Goal: Information Seeking & Learning: Learn about a topic

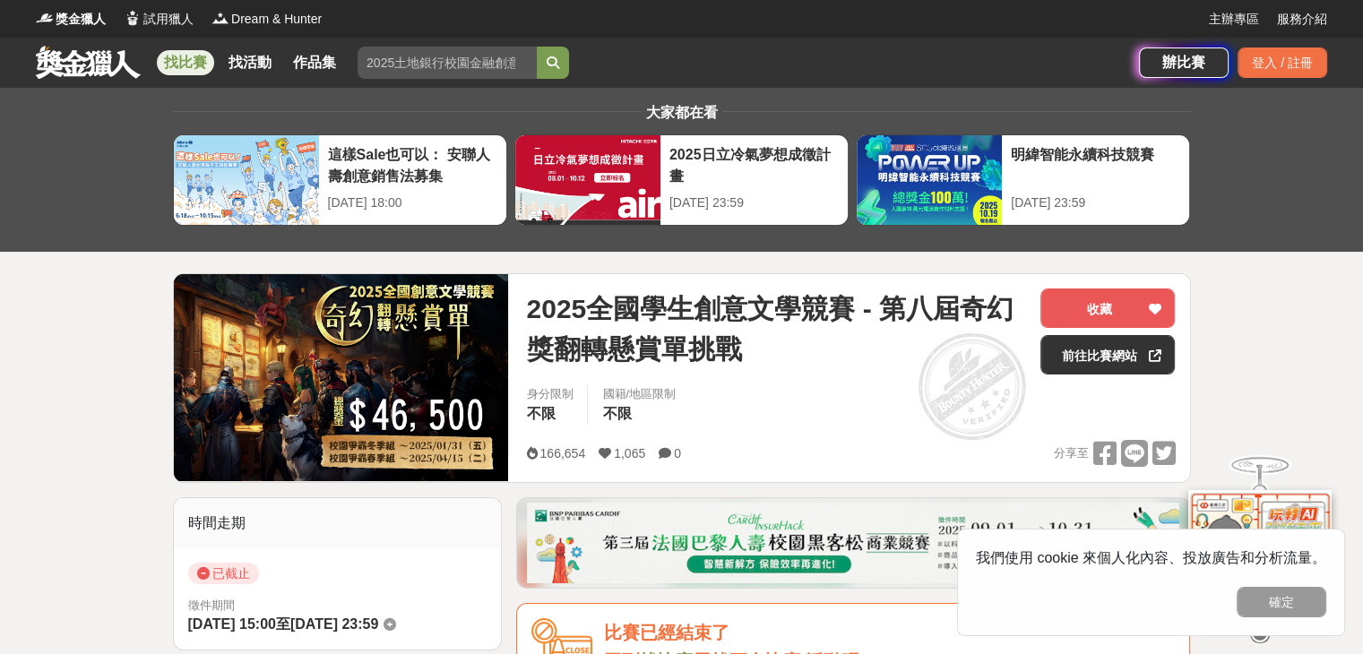
click at [984, 389] on span at bounding box center [973, 387] width 150 height 150
click at [1093, 352] on link "前往比賽網站" at bounding box center [1108, 354] width 134 height 39
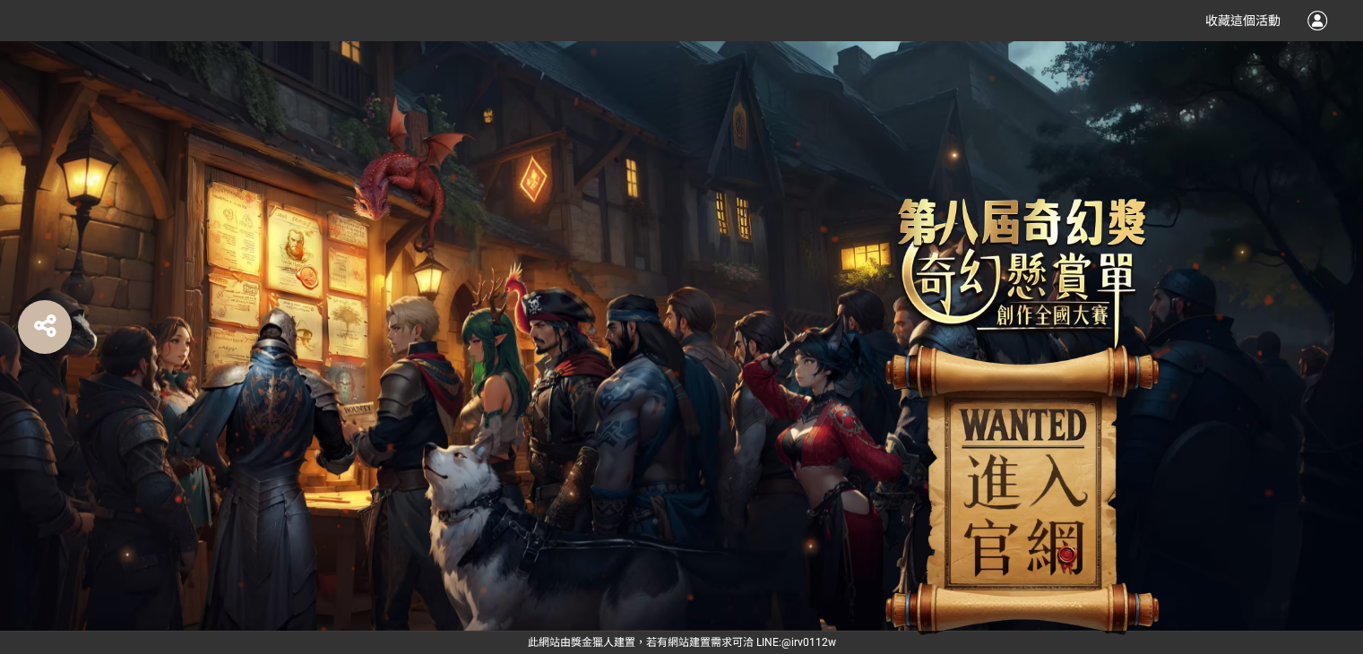
click at [1014, 497] on img at bounding box center [1022, 419] width 359 height 443
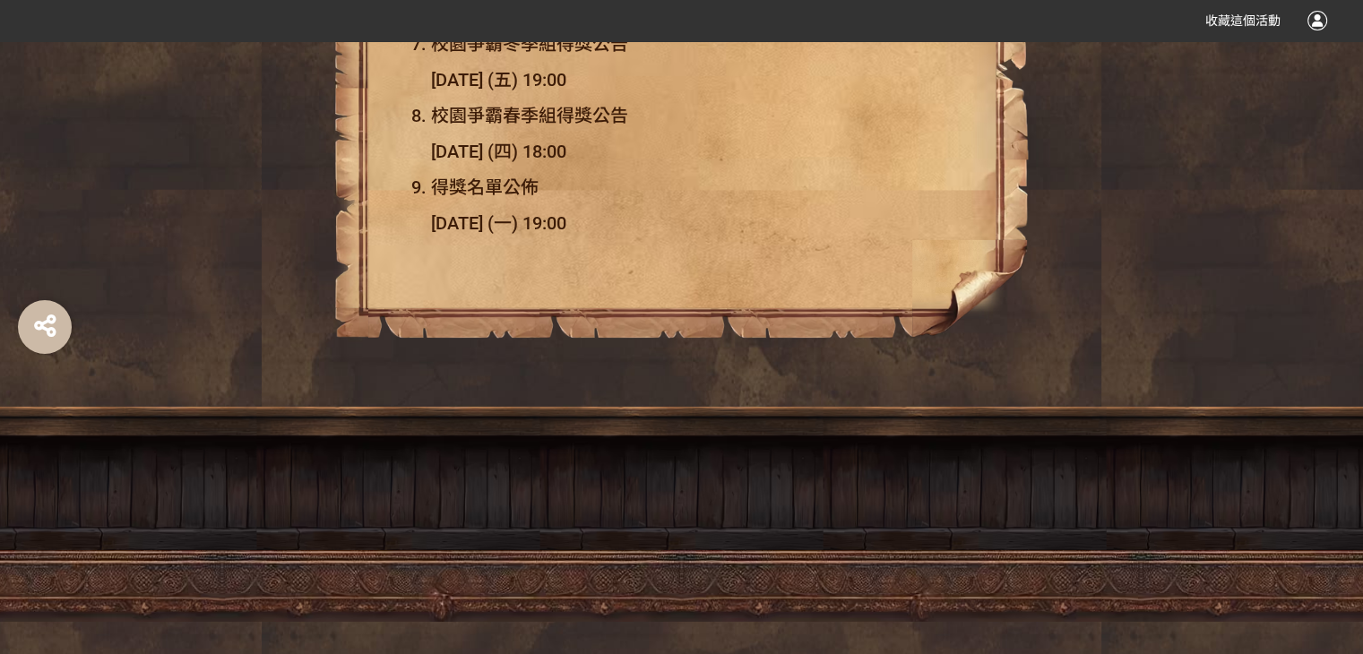
scroll to position [5747, 0]
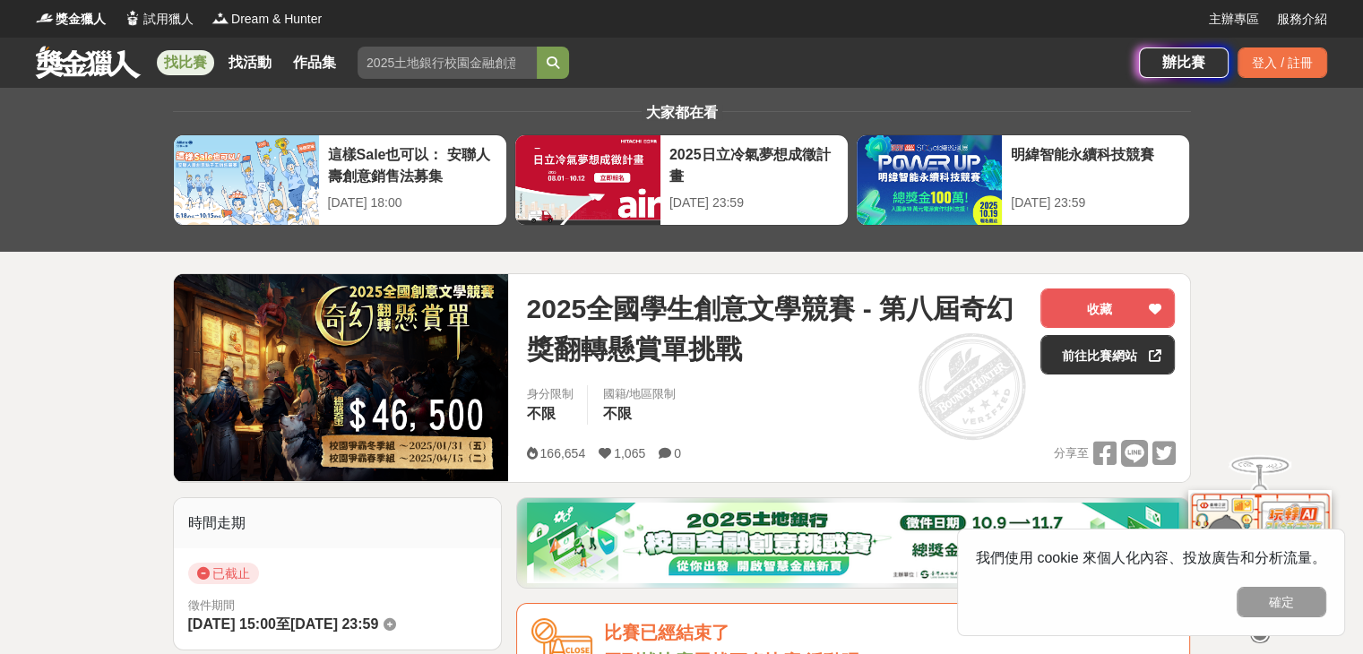
click at [92, 53] on link at bounding box center [88, 62] width 108 height 34
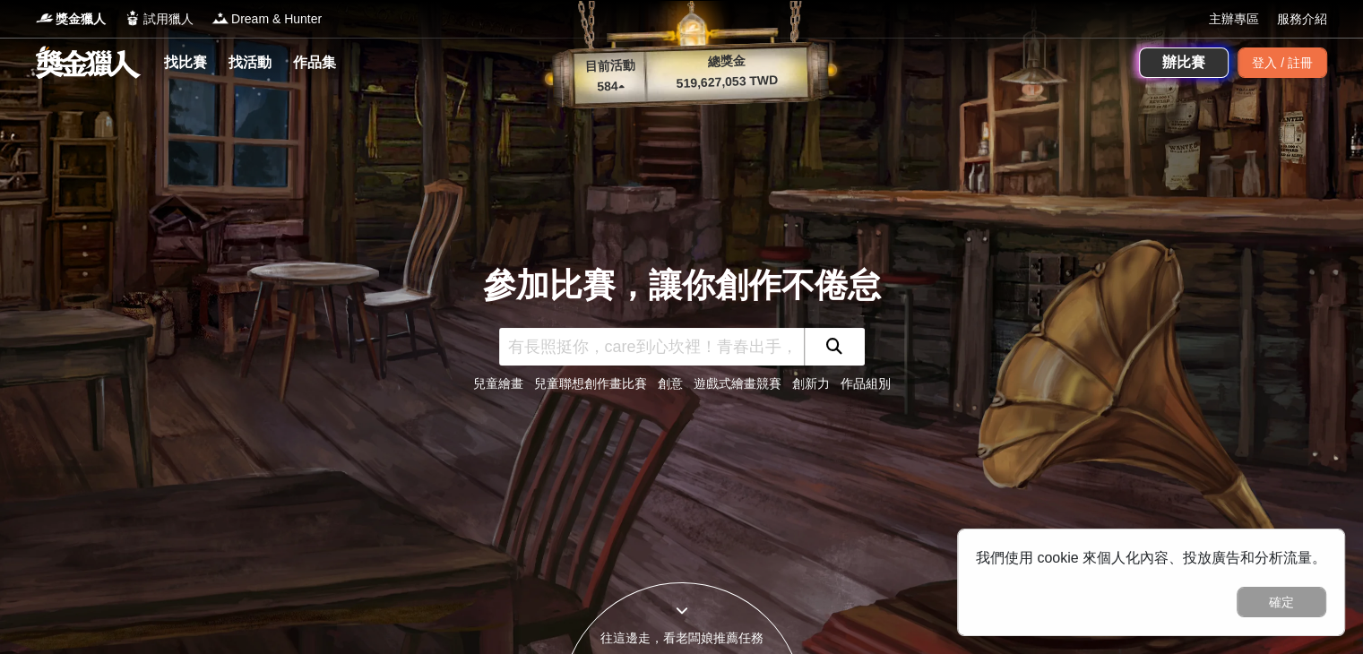
click at [621, 86] on p "584 ▴" at bounding box center [611, 87] width 73 height 22
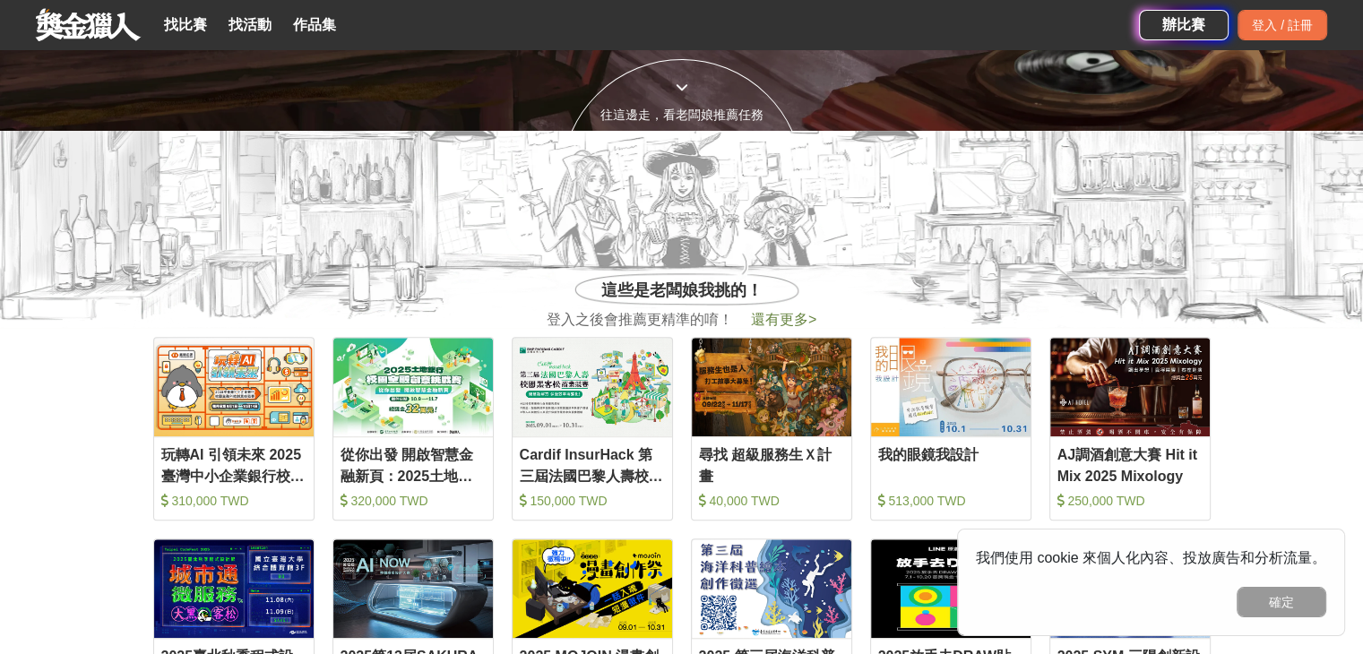
scroll to position [523, 0]
click at [706, 91] on div at bounding box center [682, 87] width 240 height 19
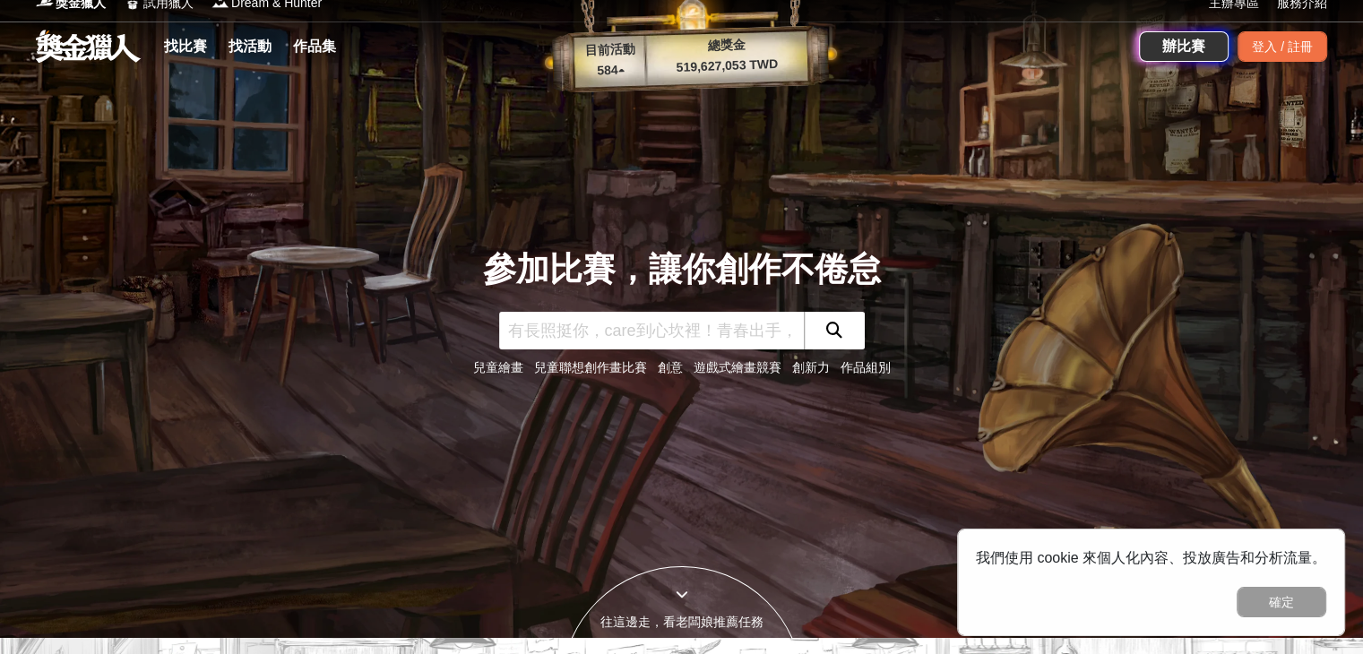
scroll to position [0, 0]
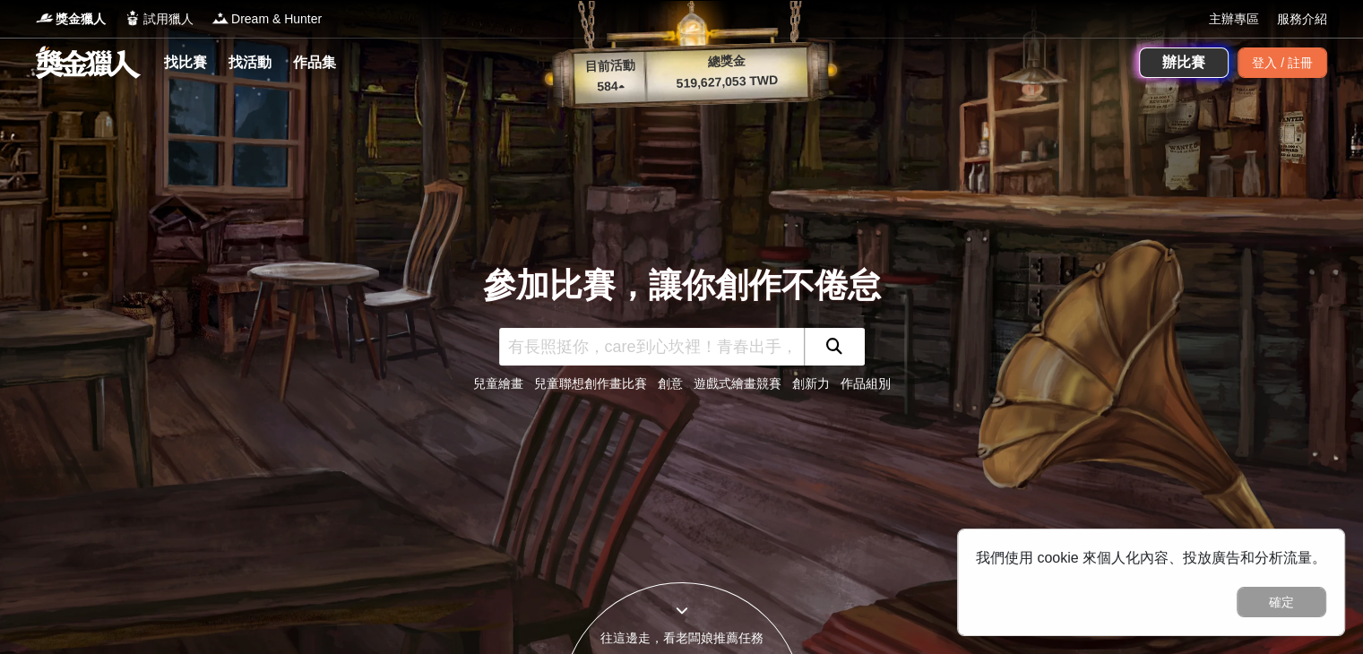
click at [627, 347] on input "text" at bounding box center [651, 347] width 305 height 38
type input "寫作"
click button "submit" at bounding box center [834, 347] width 61 height 38
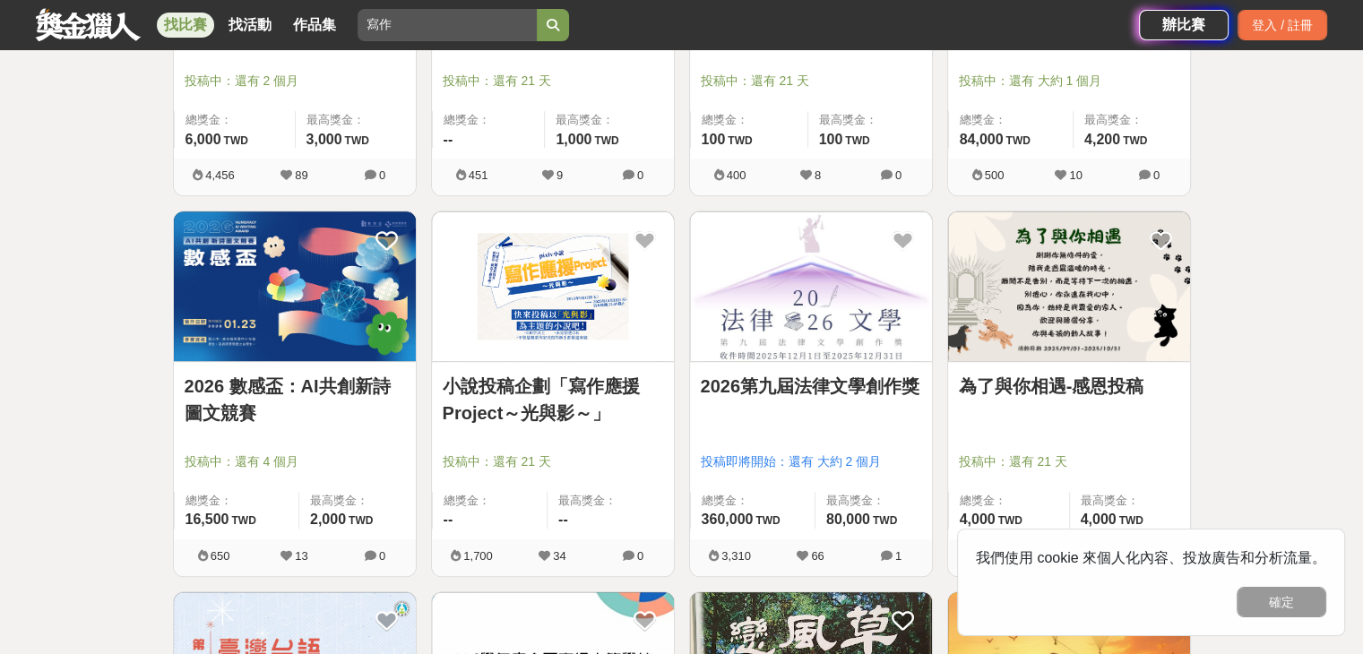
scroll to position [936, 0]
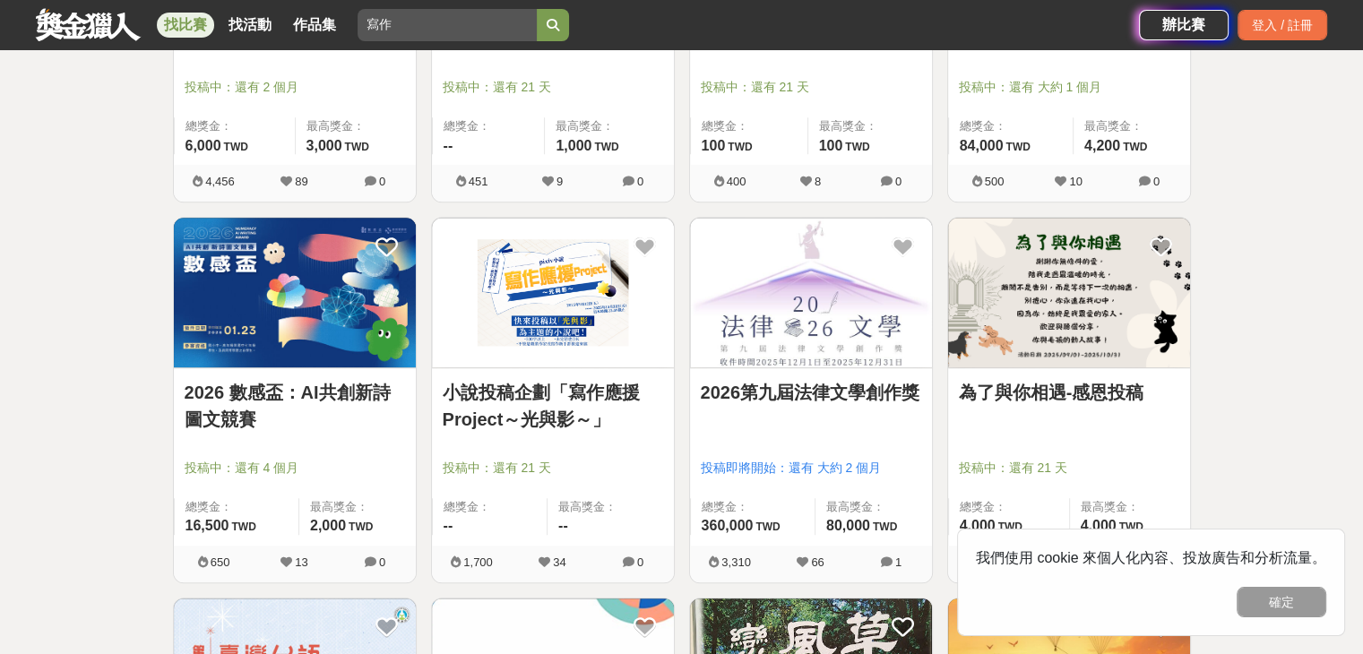
click at [1068, 336] on img at bounding box center [1069, 293] width 242 height 150
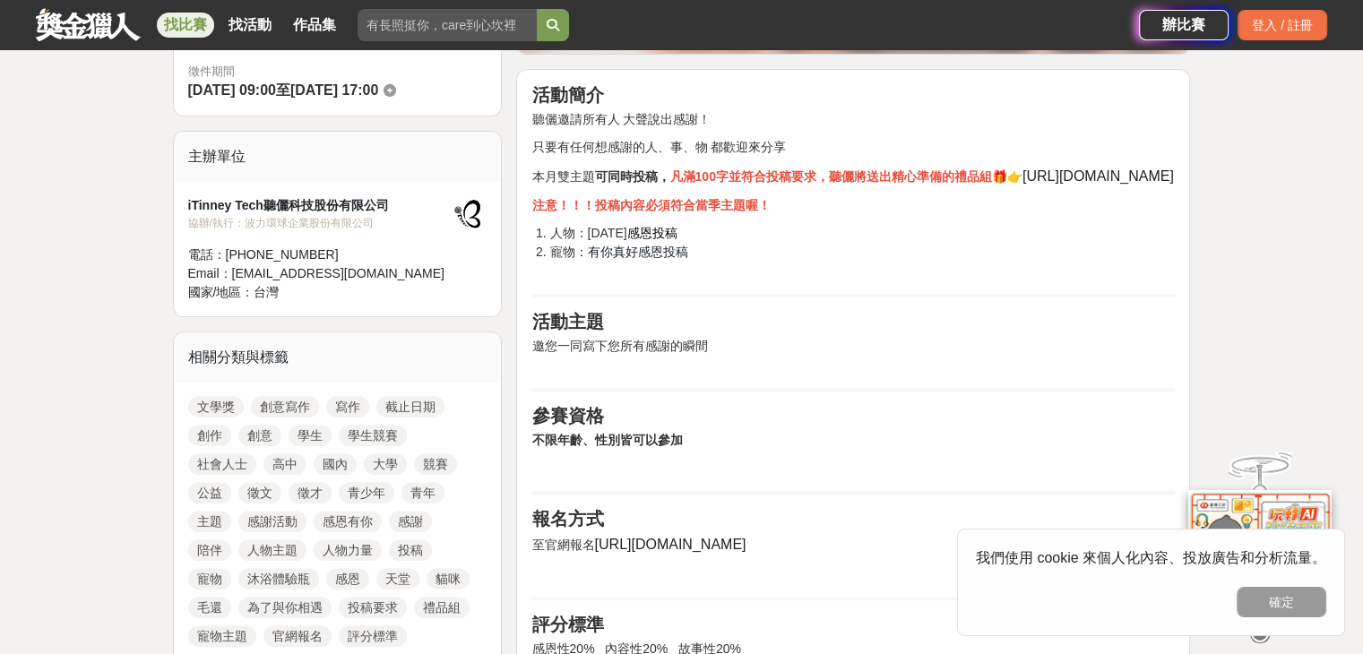
scroll to position [534, 0]
drag, startPoint x: 587, startPoint y: 247, endPoint x: 685, endPoint y: 246, distance: 97.7
click at [685, 243] on li "人物：教師節 感恩投稿" at bounding box center [862, 233] width 626 height 19
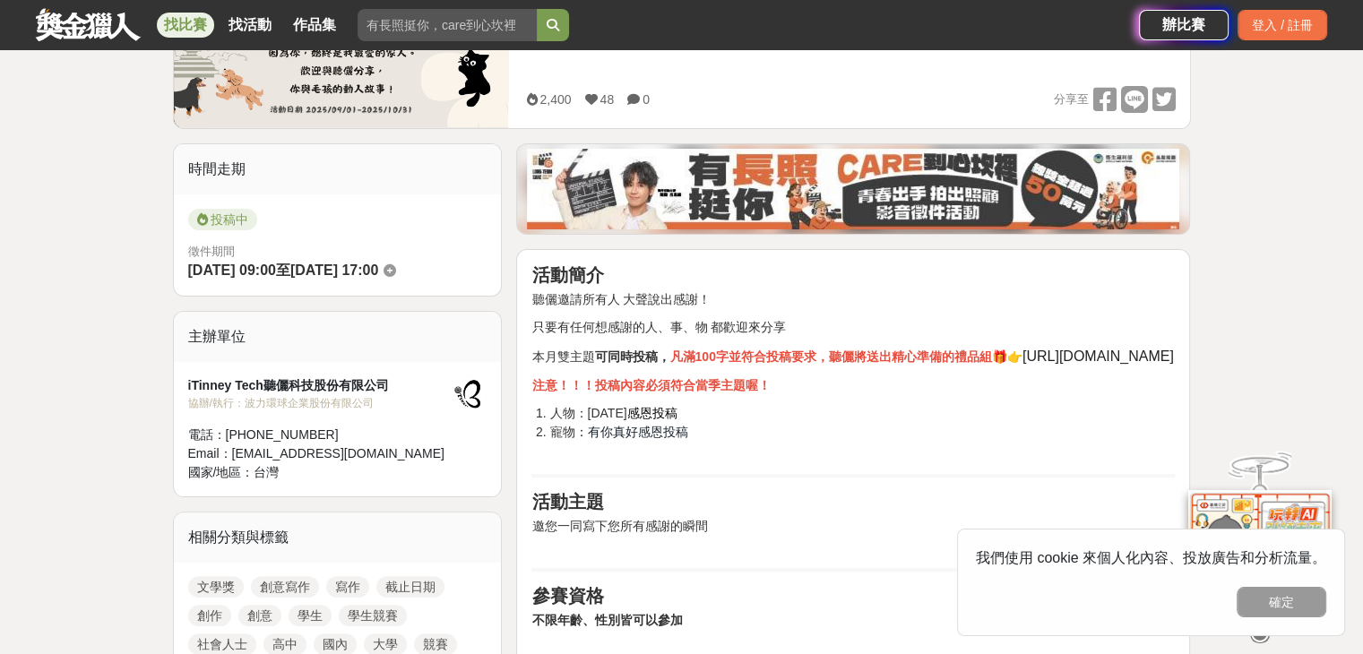
scroll to position [353, 0]
click at [1023, 365] on span "https://bit.ly/4aO9ohD" at bounding box center [1098, 357] width 151 height 15
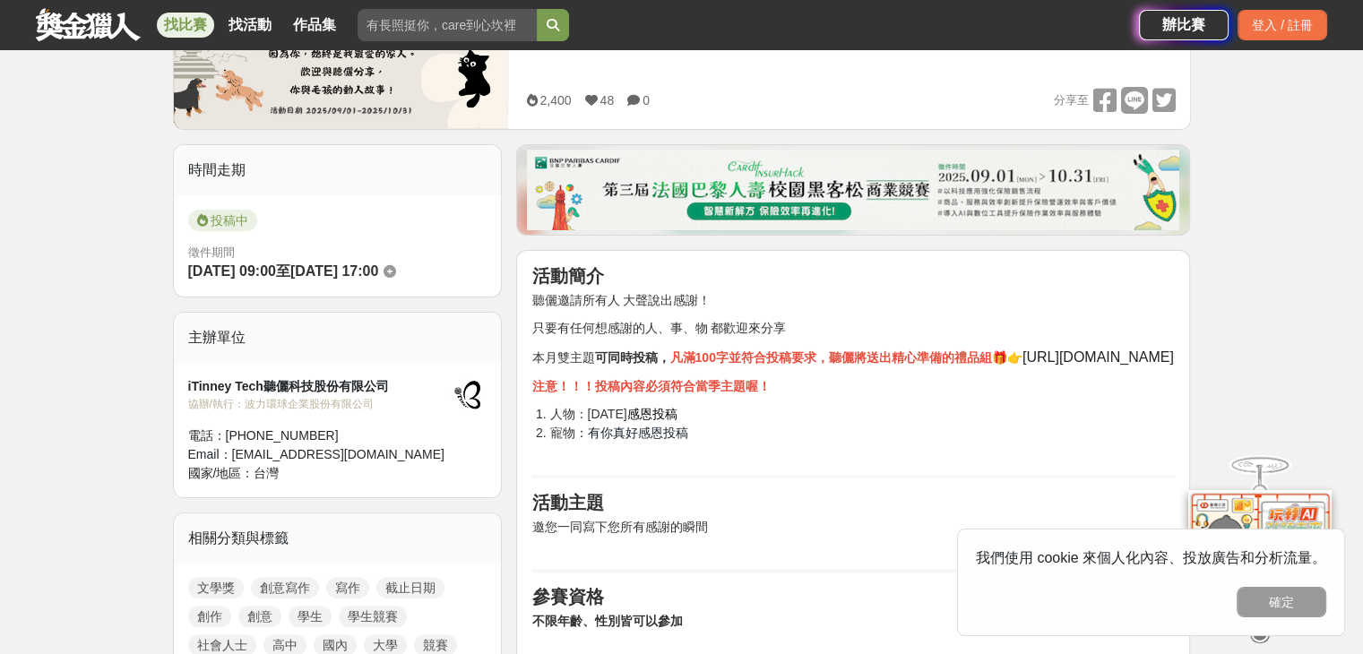
drag, startPoint x: 532, startPoint y: 374, endPoint x: 669, endPoint y: 372, distance: 137.1
click at [1023, 365] on span "https://bit.ly/4aO9ohD" at bounding box center [1098, 357] width 151 height 15
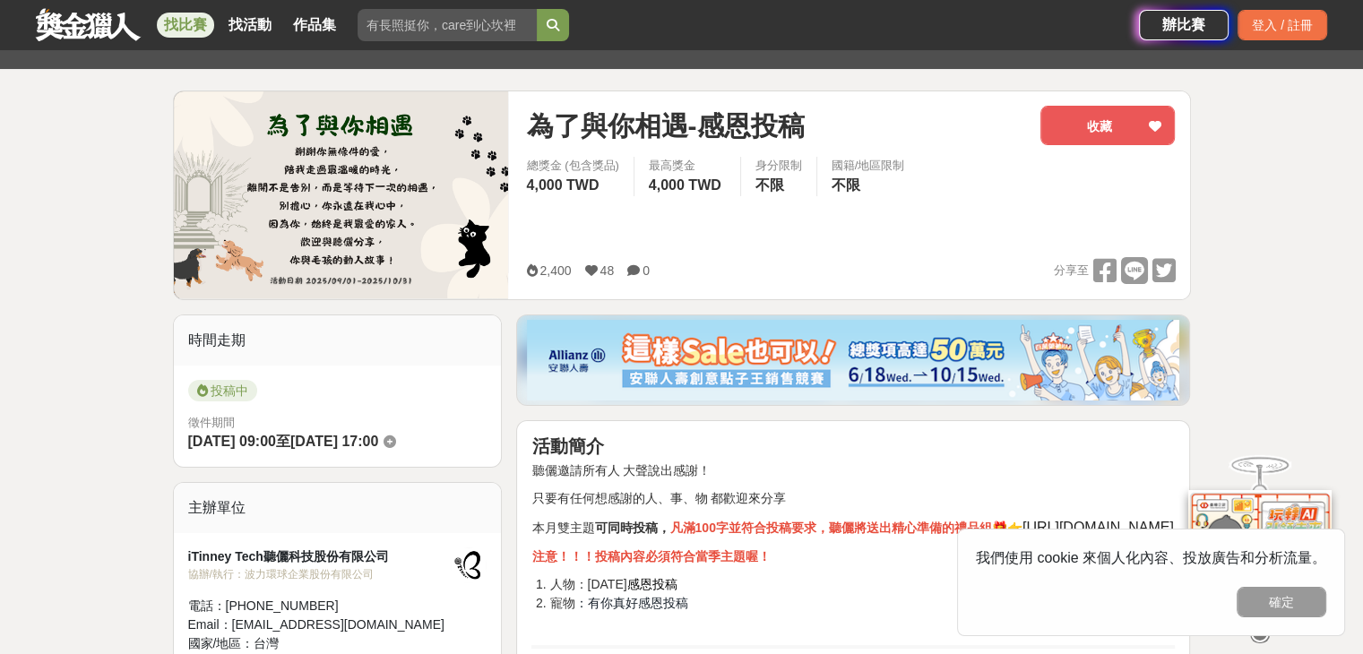
scroll to position [0, 0]
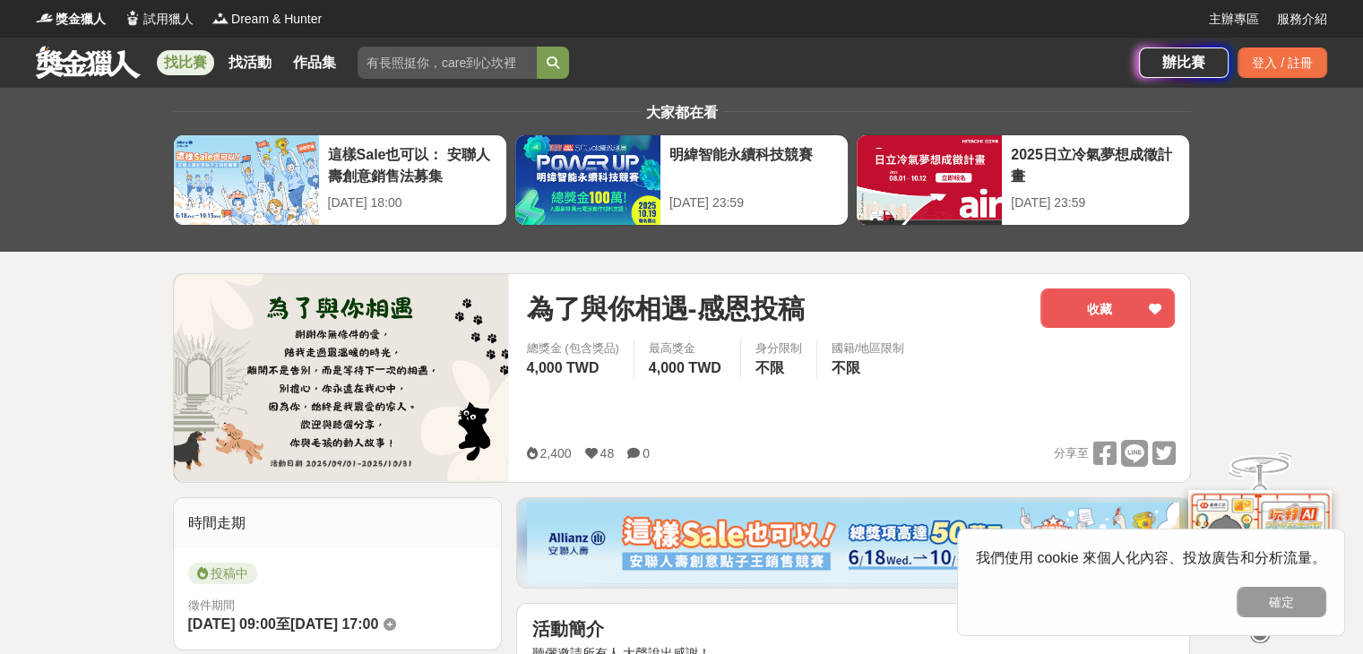
click at [102, 77] on link at bounding box center [88, 62] width 108 height 34
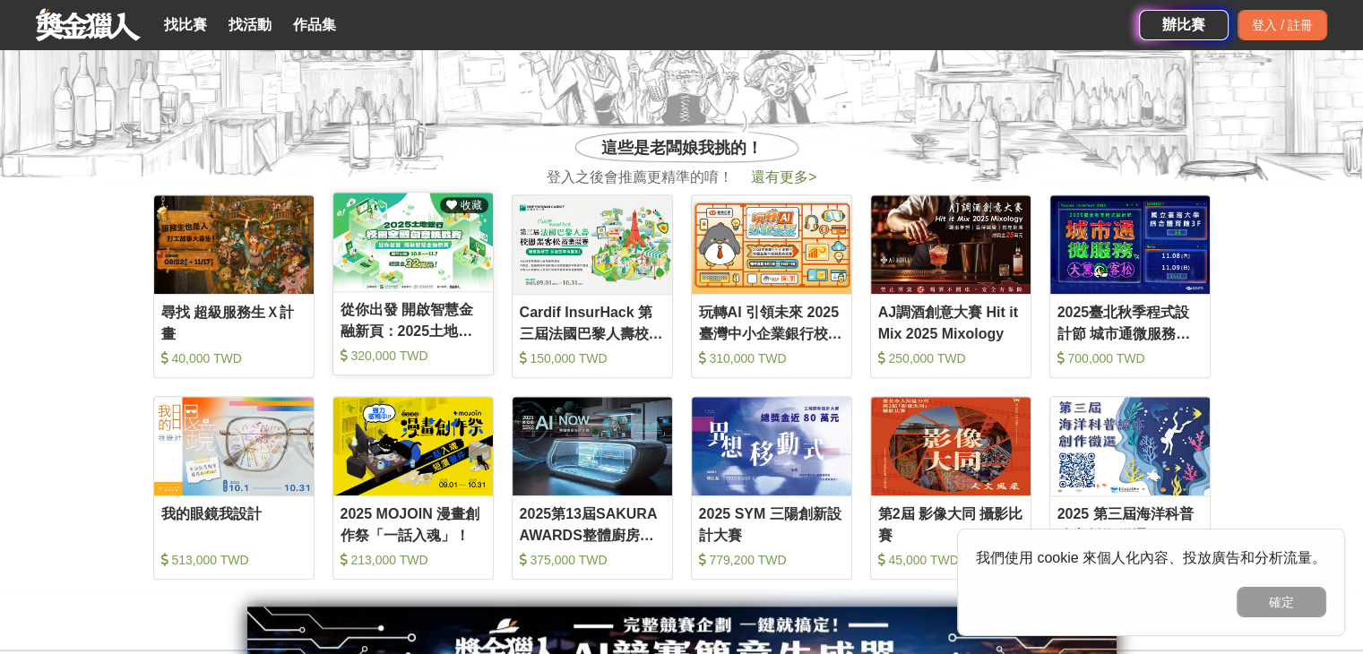
scroll to position [563, 0]
